Goal: Navigation & Orientation: Find specific page/section

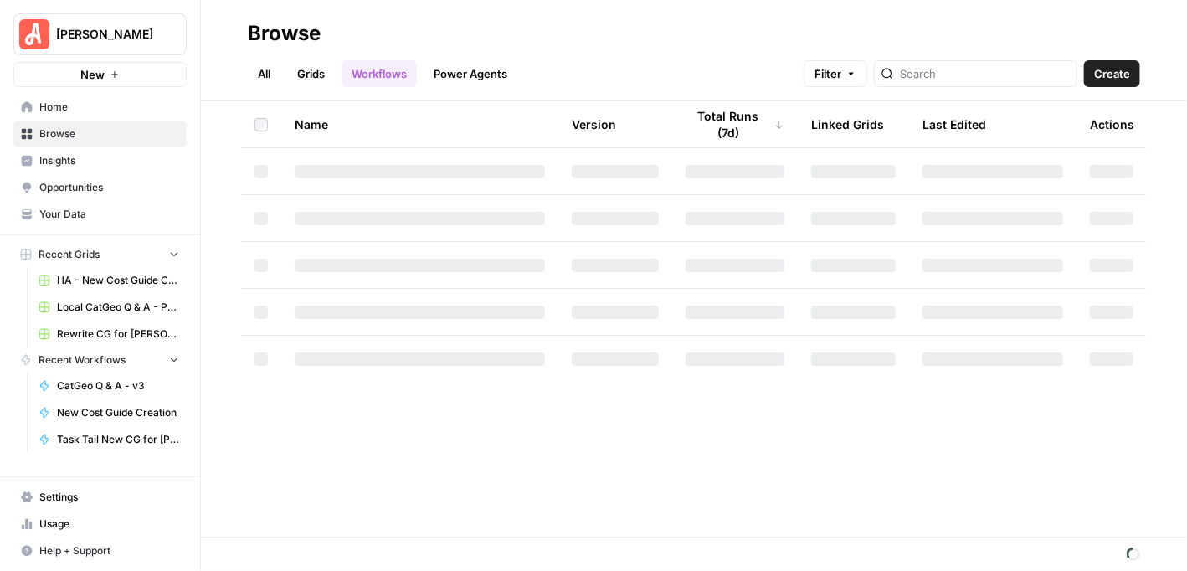
click at [95, 217] on span "Your Data" at bounding box center [109, 214] width 140 height 15
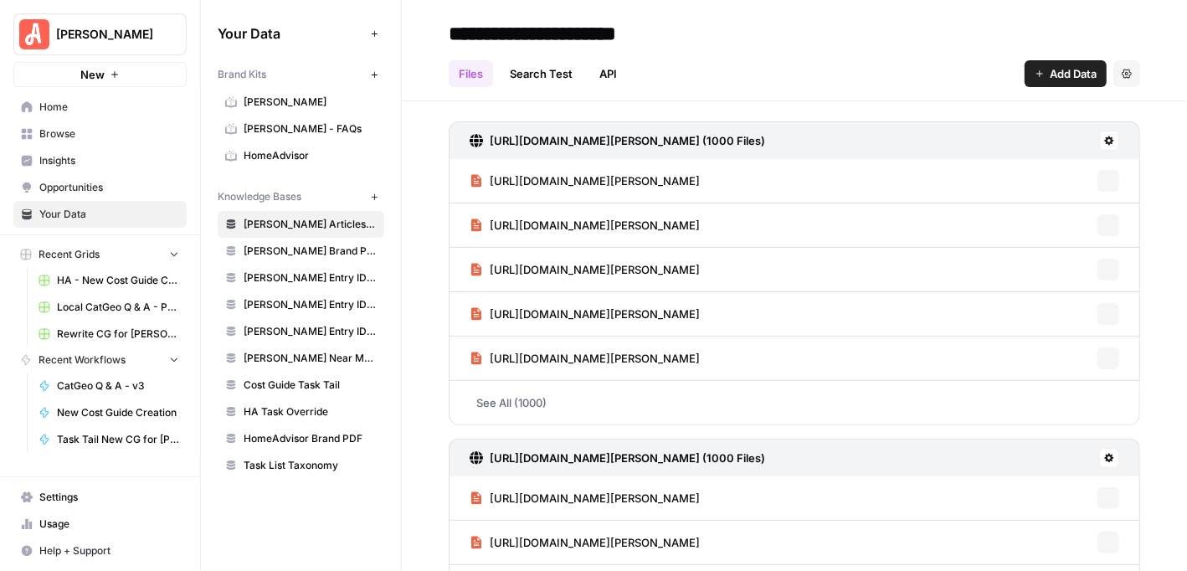
click at [327, 217] on span "[PERSON_NAME] Articles Sitemaps" at bounding box center [310, 224] width 133 height 15
click at [1008, 18] on header "**********" at bounding box center [794, 50] width 785 height 101
